Goal: Task Accomplishment & Management: Complete application form

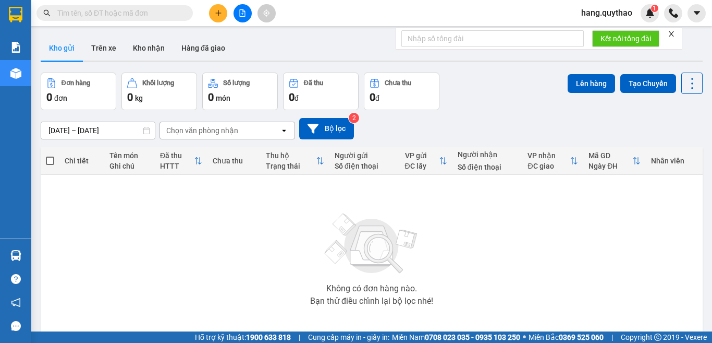
click at [223, 13] on button at bounding box center [218, 13] width 18 height 18
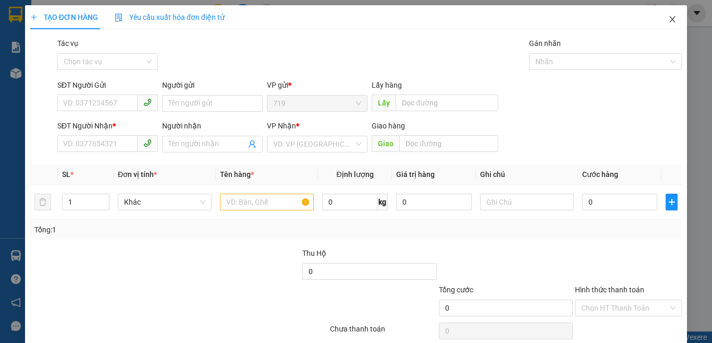
click at [668, 19] on icon "close" at bounding box center [672, 19] width 8 height 8
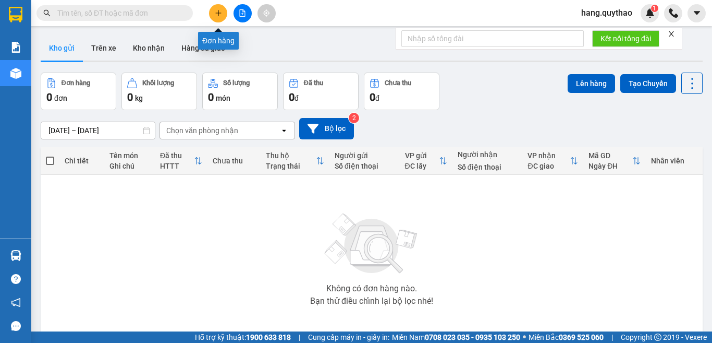
click at [217, 16] on icon "plus" at bounding box center [218, 12] width 7 height 7
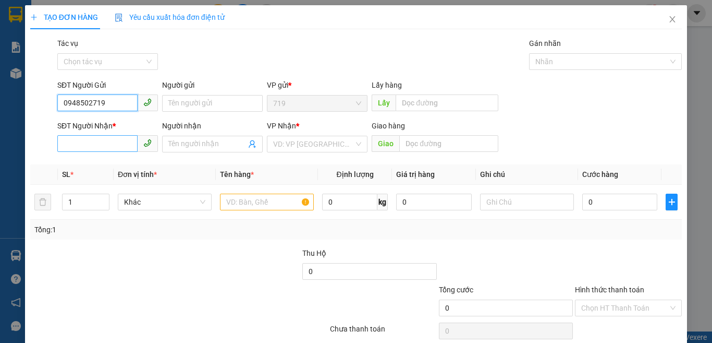
type input "0948502719"
click at [104, 147] on input "SĐT Người Nhận *" at bounding box center [97, 143] width 80 height 17
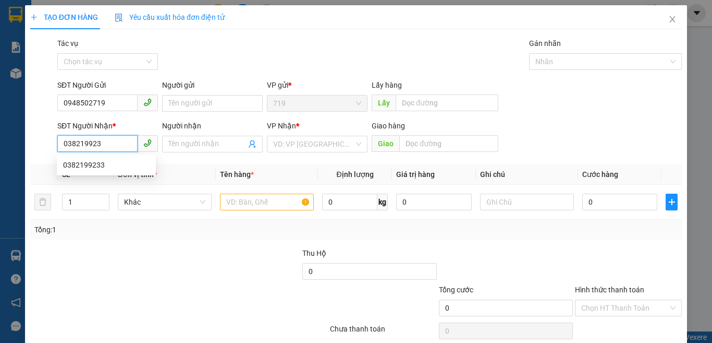
type input "0382199233"
click at [92, 163] on div "0382199233" at bounding box center [106, 164] width 87 height 11
type input "HẠNH NGUYÊN"
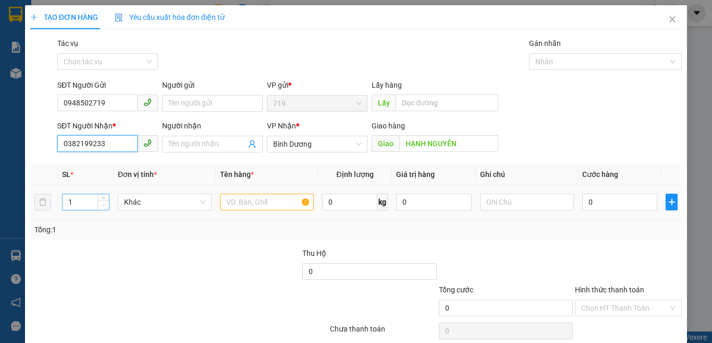
click at [102, 202] on span "down" at bounding box center [104, 205] width 6 height 6
type input "0382199233"
click at [90, 202] on input "1" at bounding box center [86, 202] width 46 height 16
click at [76, 202] on input "1" at bounding box center [86, 202] width 46 height 16
type input "2"
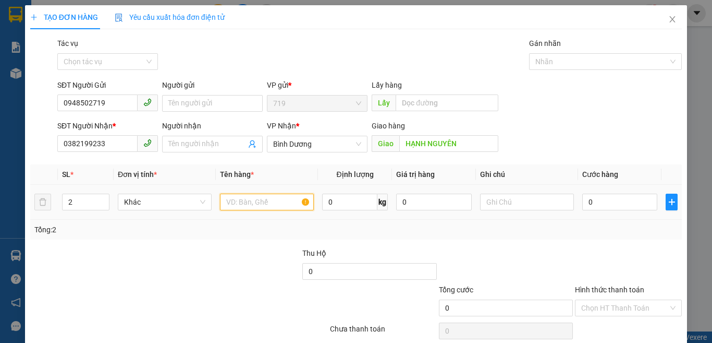
click at [243, 209] on input "text" at bounding box center [267, 201] width 94 height 17
type input "1 THÙNG XỐP 1 BAO GẠO"
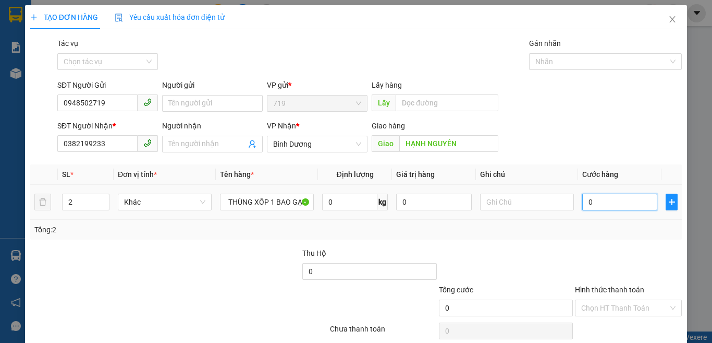
click at [614, 200] on input "0" at bounding box center [619, 201] width 75 height 17
type input "1"
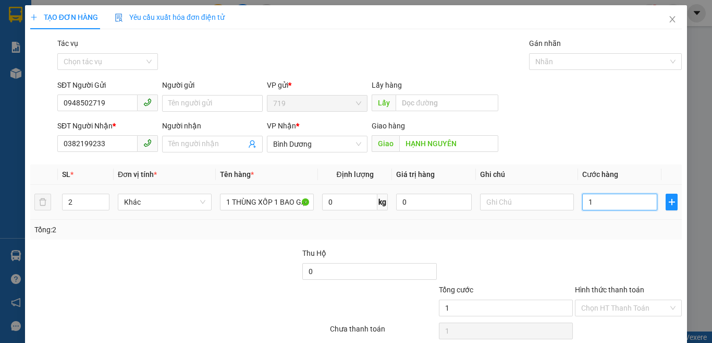
type input "14"
type input "140"
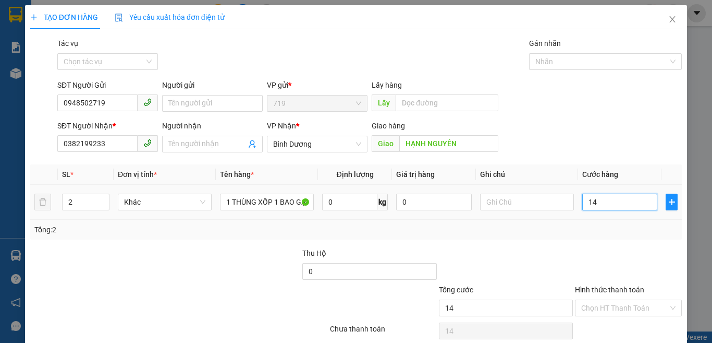
type input "140"
type input "1.400"
type input "14.000"
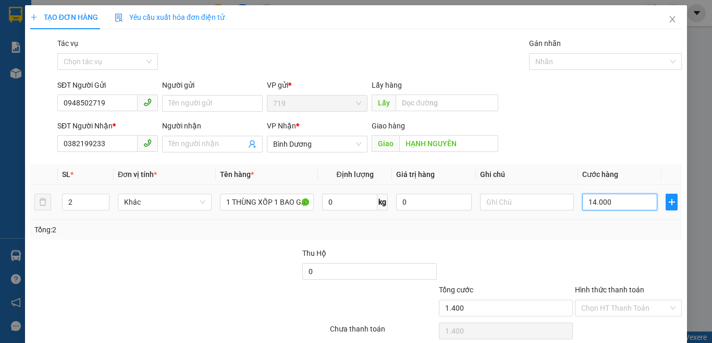
type input "14.000"
type input "140.000"
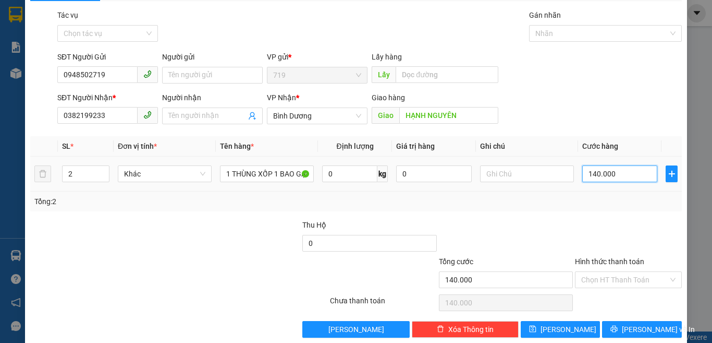
scroll to position [43, 0]
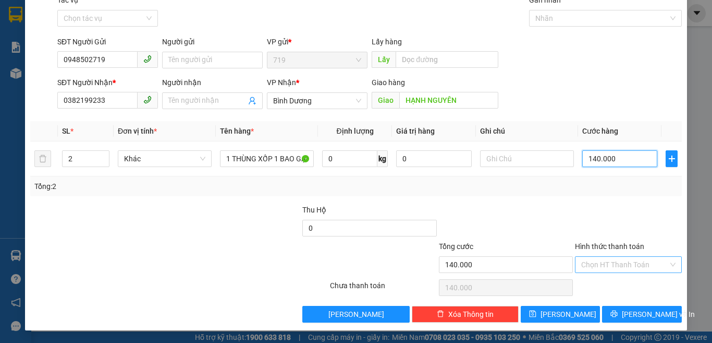
type input "140.000"
click at [611, 262] on input "Hình thức thanh toán" at bounding box center [624, 265] width 87 height 16
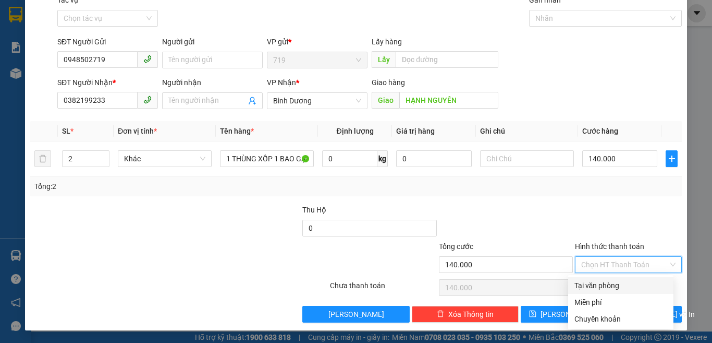
click at [593, 279] on div "Tại văn phòng" at bounding box center [621, 284] width 93 height 11
type input "0"
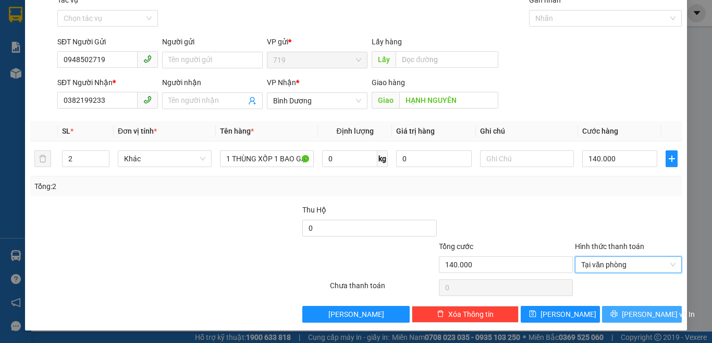
drag, startPoint x: 639, startPoint y: 314, endPoint x: 638, endPoint y: 309, distance: 5.3
click at [640, 314] on span "[PERSON_NAME] và In" at bounding box center [658, 313] width 73 height 11
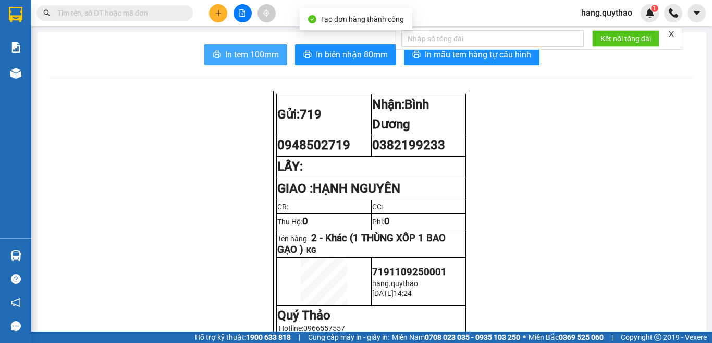
click at [245, 54] on span "In tem 100mm" at bounding box center [252, 54] width 54 height 13
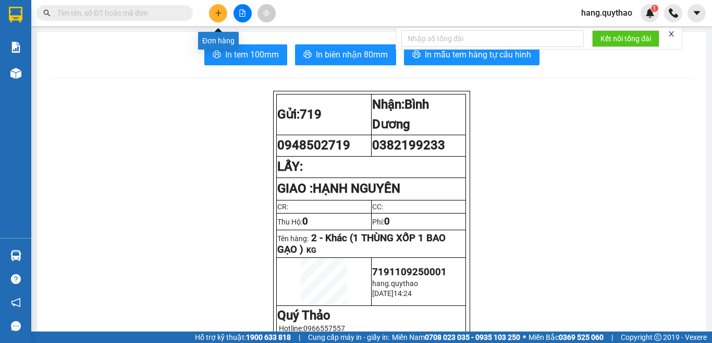
click at [218, 20] on button at bounding box center [218, 13] width 18 height 18
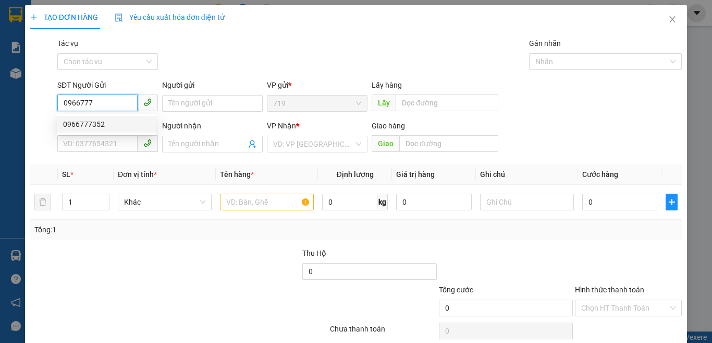
click at [107, 124] on div "0966777352" at bounding box center [106, 123] width 87 height 11
type input "0966777352"
type input "0356035567"
type input "BẾN CAM"
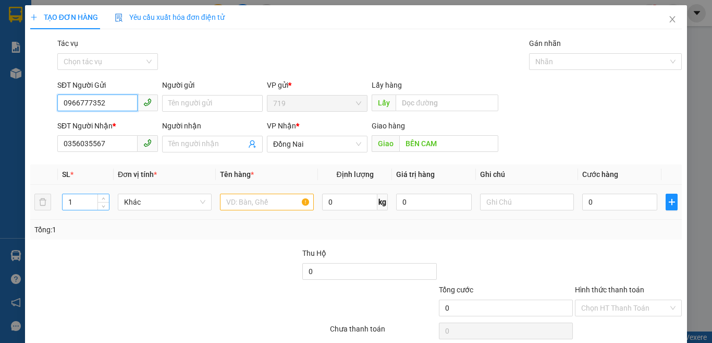
type input "0966777352"
click at [78, 200] on input "1" at bounding box center [86, 202] width 46 height 16
type input "1"
type input "2"
click at [254, 203] on input "text" at bounding box center [267, 201] width 94 height 17
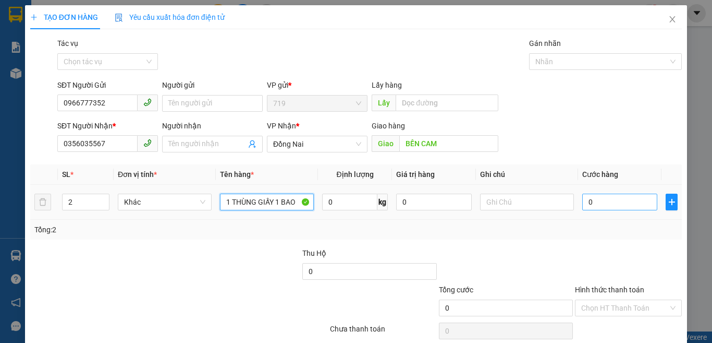
type input "1 THÙNG GIẤY 1 BAO"
click at [607, 198] on input "0" at bounding box center [619, 201] width 75 height 17
type input "1"
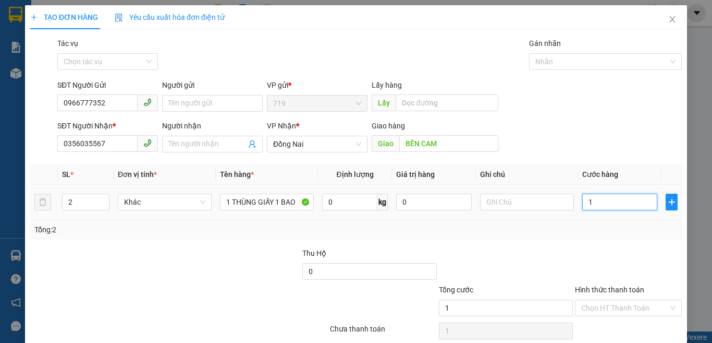
type input "15"
type input "150"
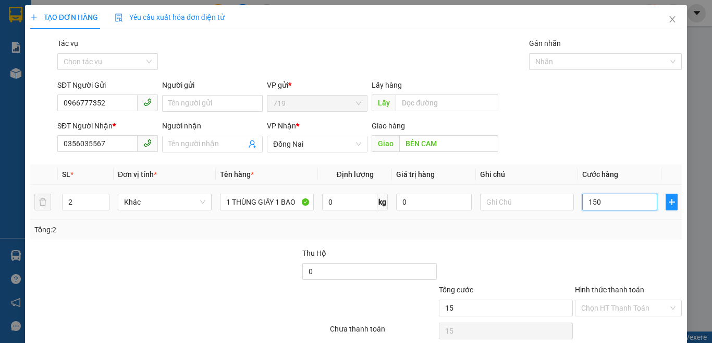
type input "150"
type input "1.500"
type input "15.000"
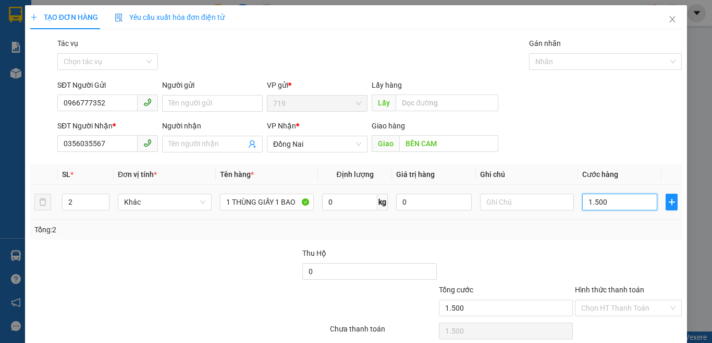
type input "15.000"
type input "150.000"
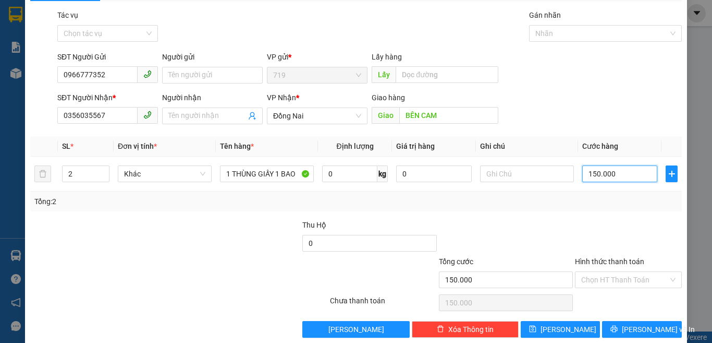
scroll to position [43, 0]
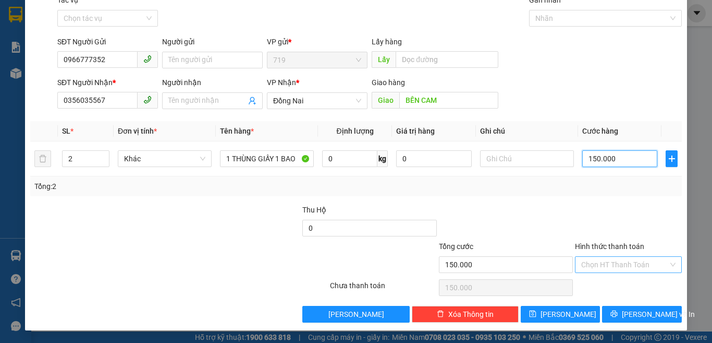
type input "150.000"
click at [605, 259] on input "Hình thức thanh toán" at bounding box center [624, 265] width 87 height 16
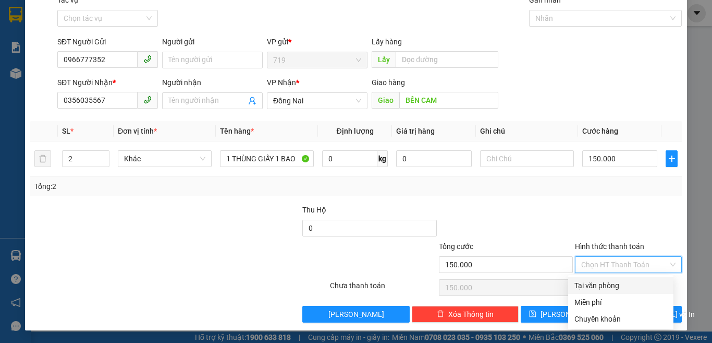
click at [599, 284] on div "Tại văn phòng" at bounding box center [621, 284] width 93 height 11
type input "0"
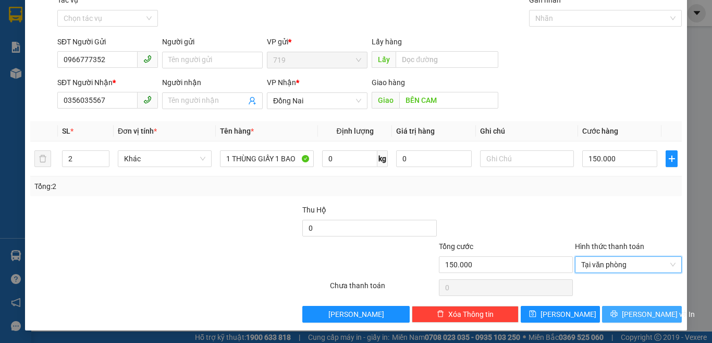
click at [640, 315] on span "[PERSON_NAME] và In" at bounding box center [658, 313] width 73 height 11
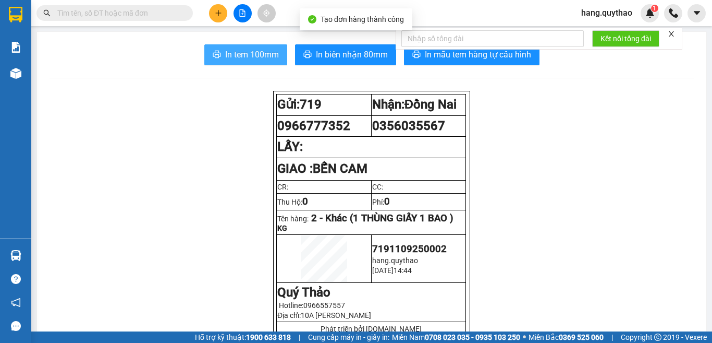
click at [254, 52] on span "In tem 100mm" at bounding box center [252, 54] width 54 height 13
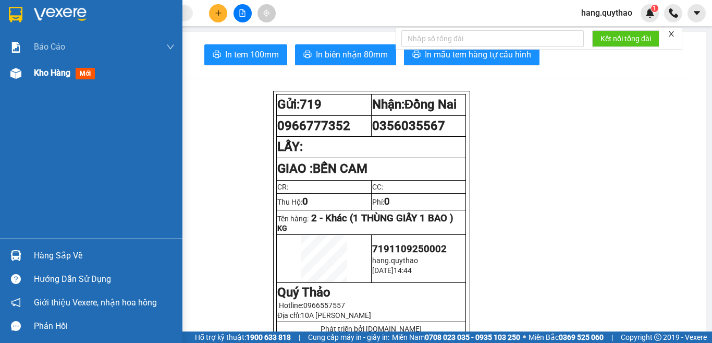
click at [54, 68] on span "Kho hàng" at bounding box center [52, 73] width 36 height 10
